Goal: Browse casually

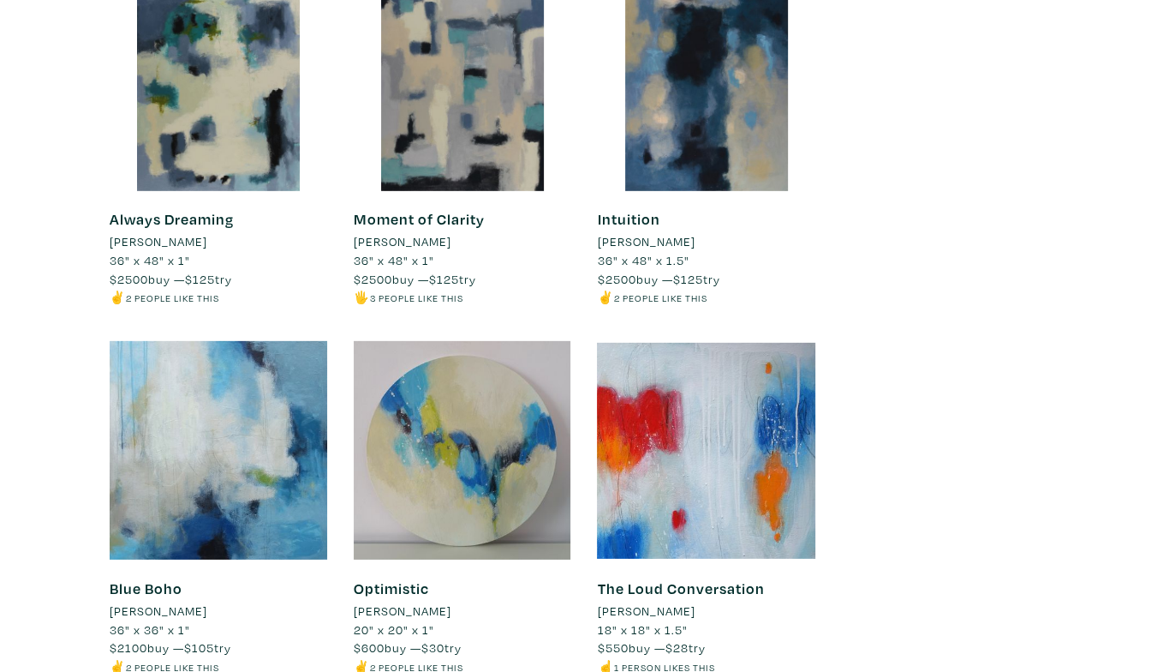
scroll to position [5055, 0]
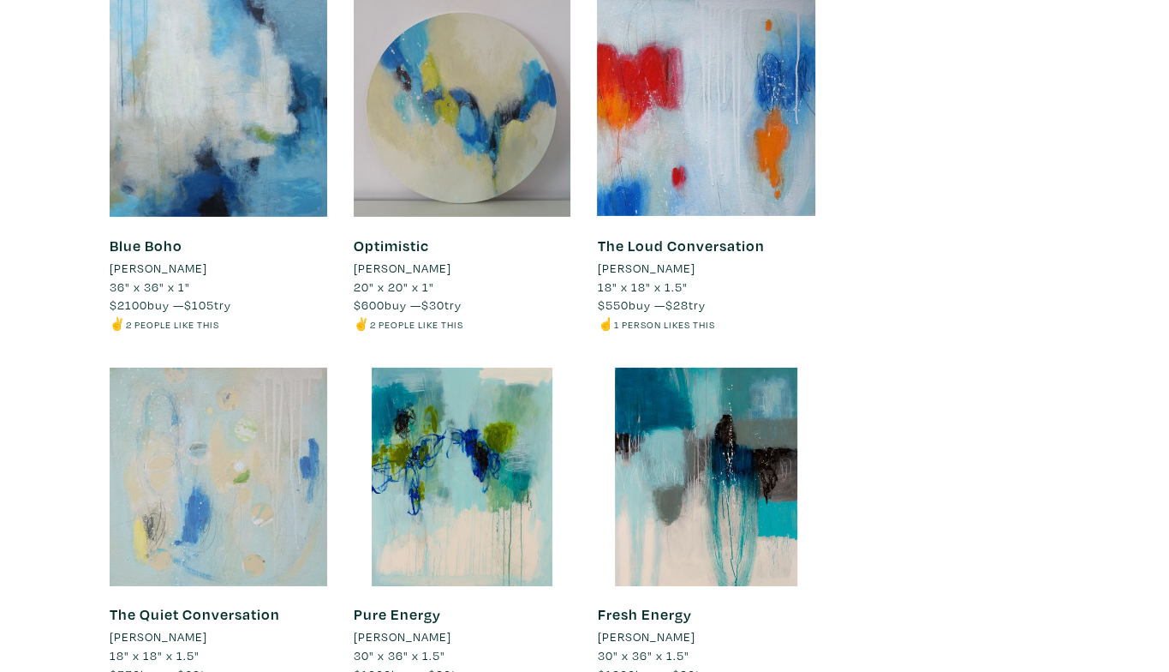
click at [238, 374] on div at bounding box center [219, 477] width 218 height 218
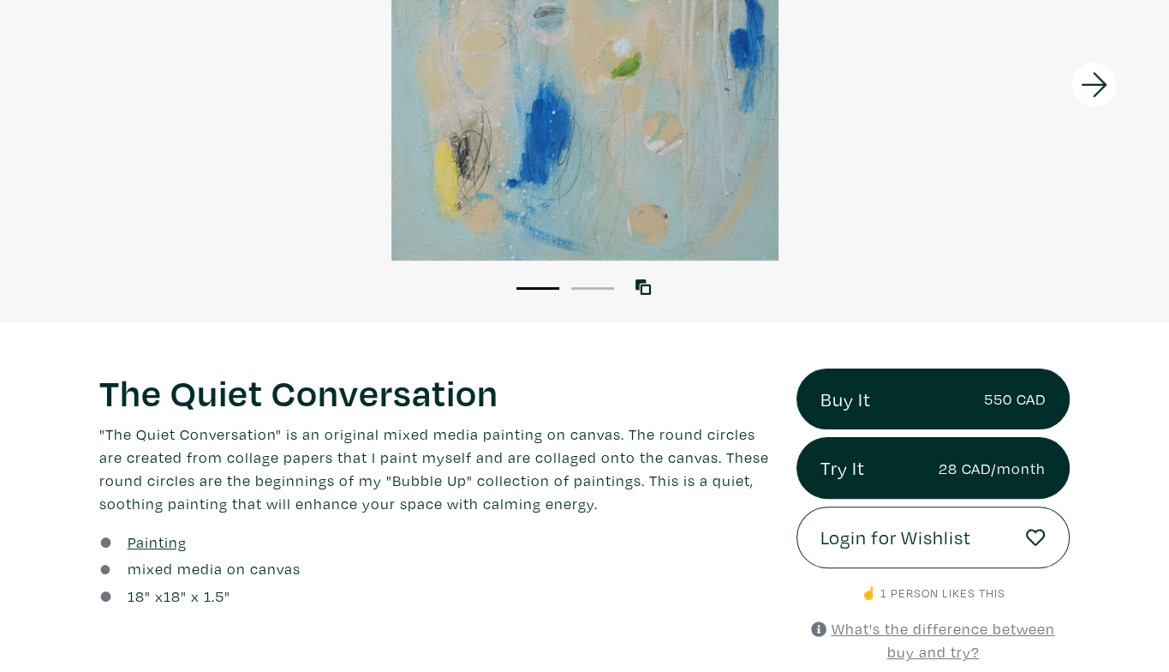
scroll to position [343, 0]
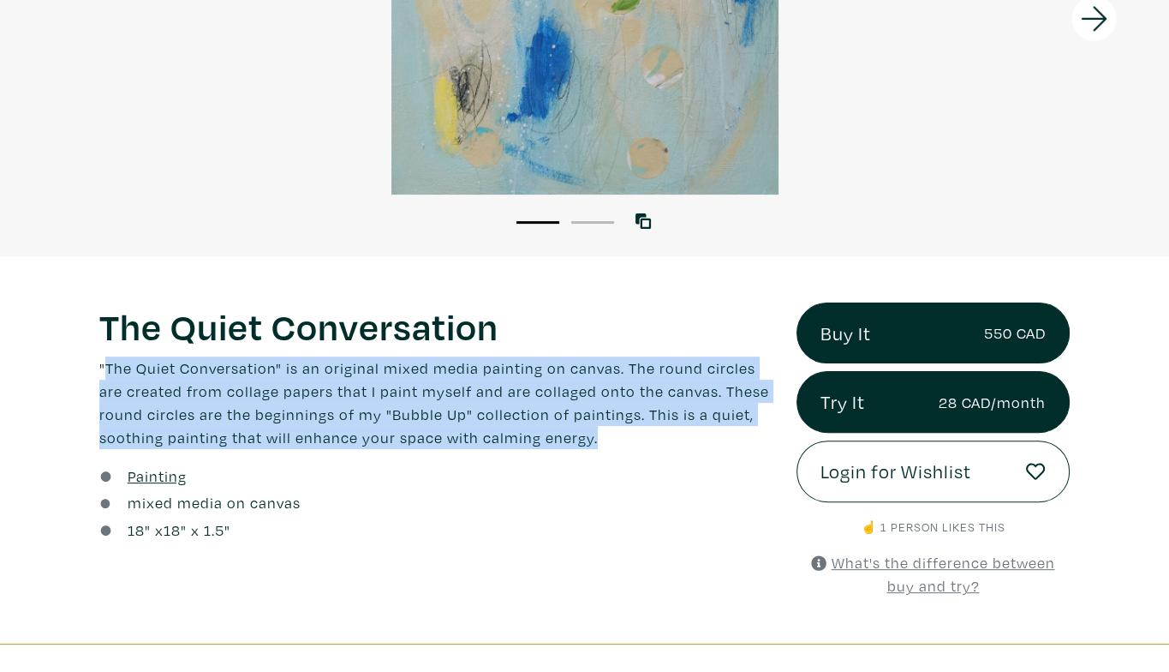
drag, startPoint x: 104, startPoint y: 362, endPoint x: 590, endPoint y: 436, distance: 492.2
click at [590, 436] on p ""The Quiet Conversation" is an original mixed media painting on canvas. The rou…" at bounding box center [435, 402] width 672 height 93
copy p "The Quiet Conversation" is an original mixed media painting on canvas. The roun…"
